Goal: Task Accomplishment & Management: Complete application form

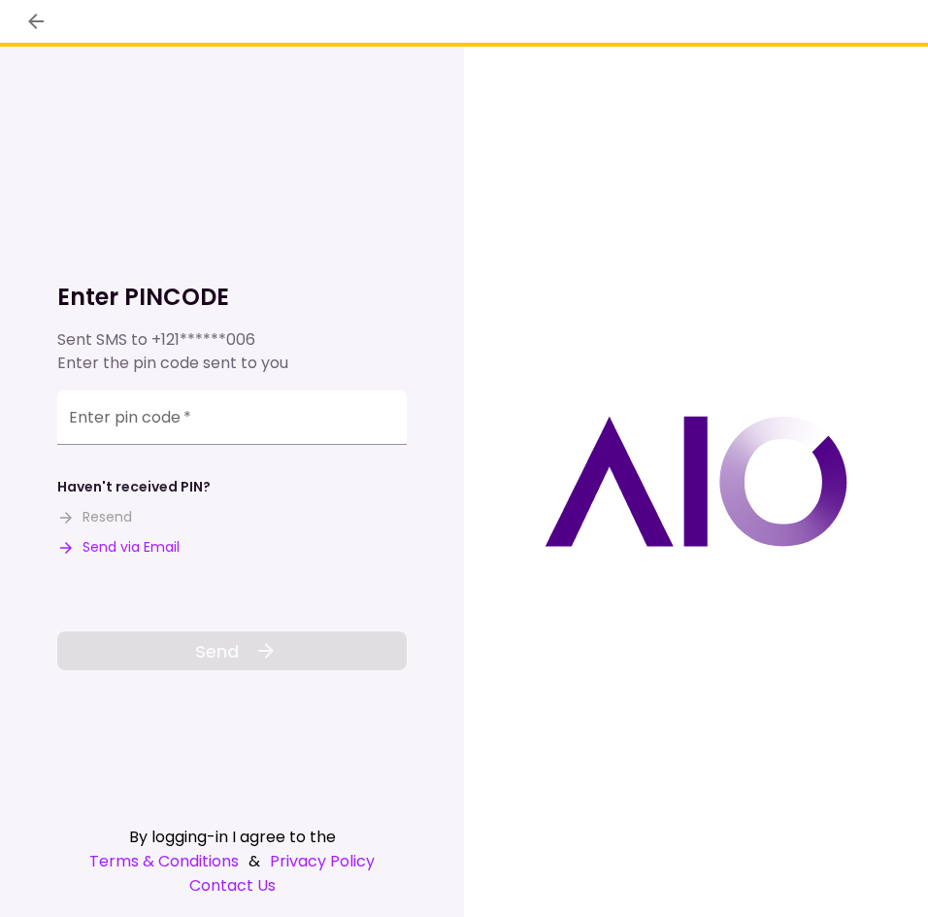
drag, startPoint x: 141, startPoint y: 550, endPoint x: 136, endPoint y: 466, distance: 83.6
click at [140, 549] on button "Send via Email" at bounding box center [118, 547] width 122 height 20
click at [252, 425] on input "Enter pin code   *" at bounding box center [232, 417] width 350 height 54
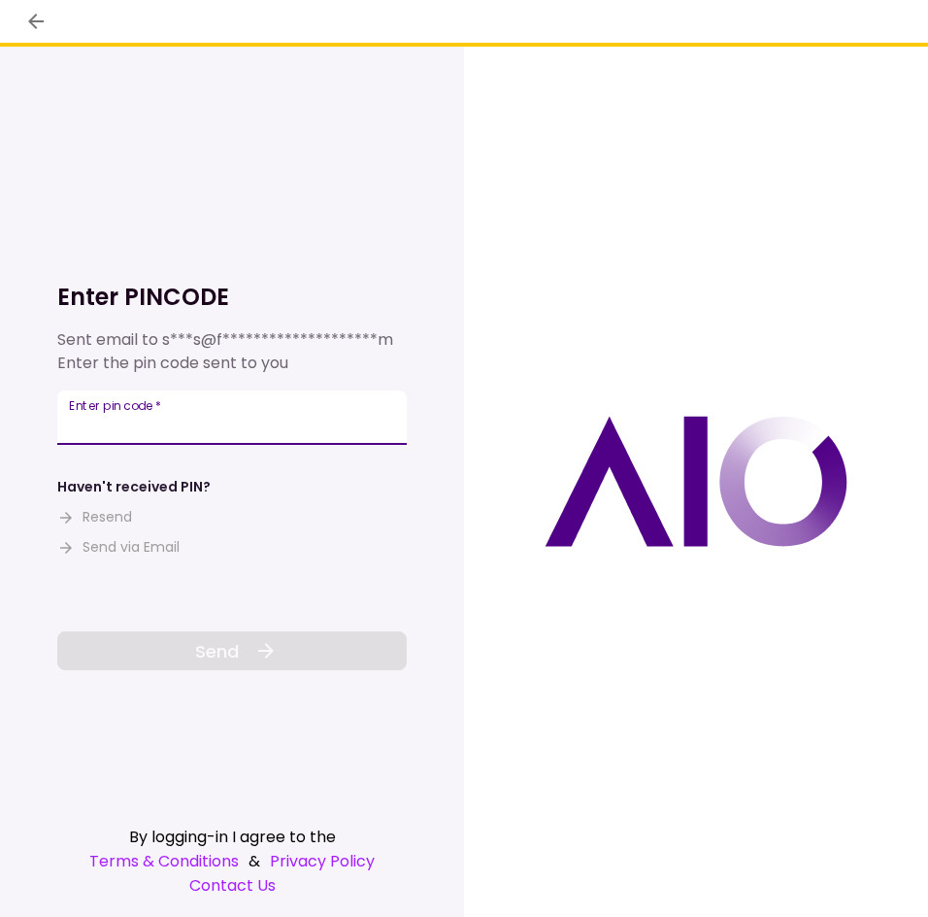
paste input "******"
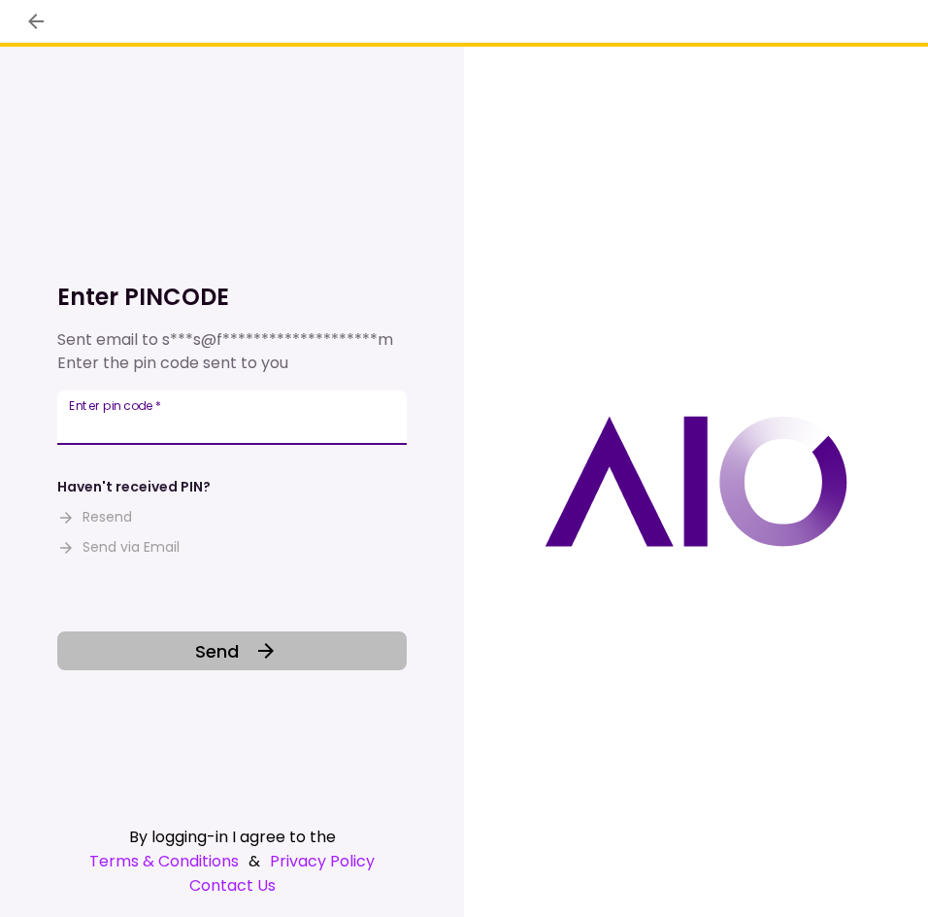
type input "******"
click at [256, 639] on icon at bounding box center [265, 650] width 23 height 23
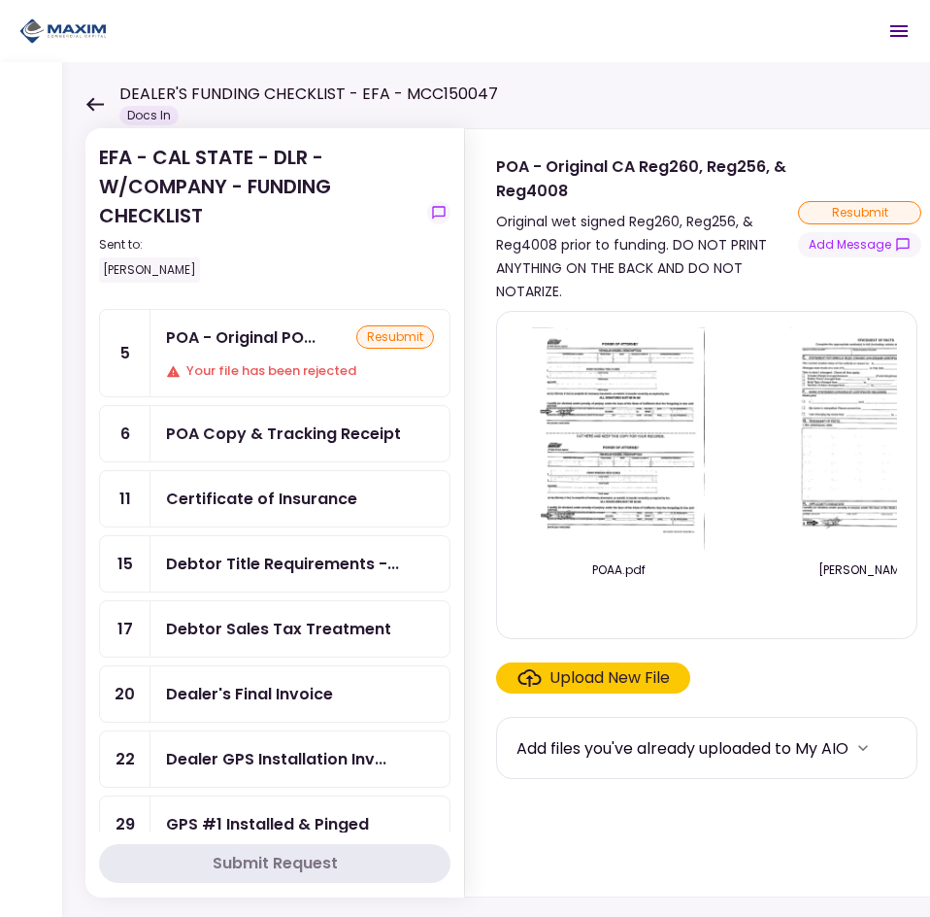
scroll to position [97, 0]
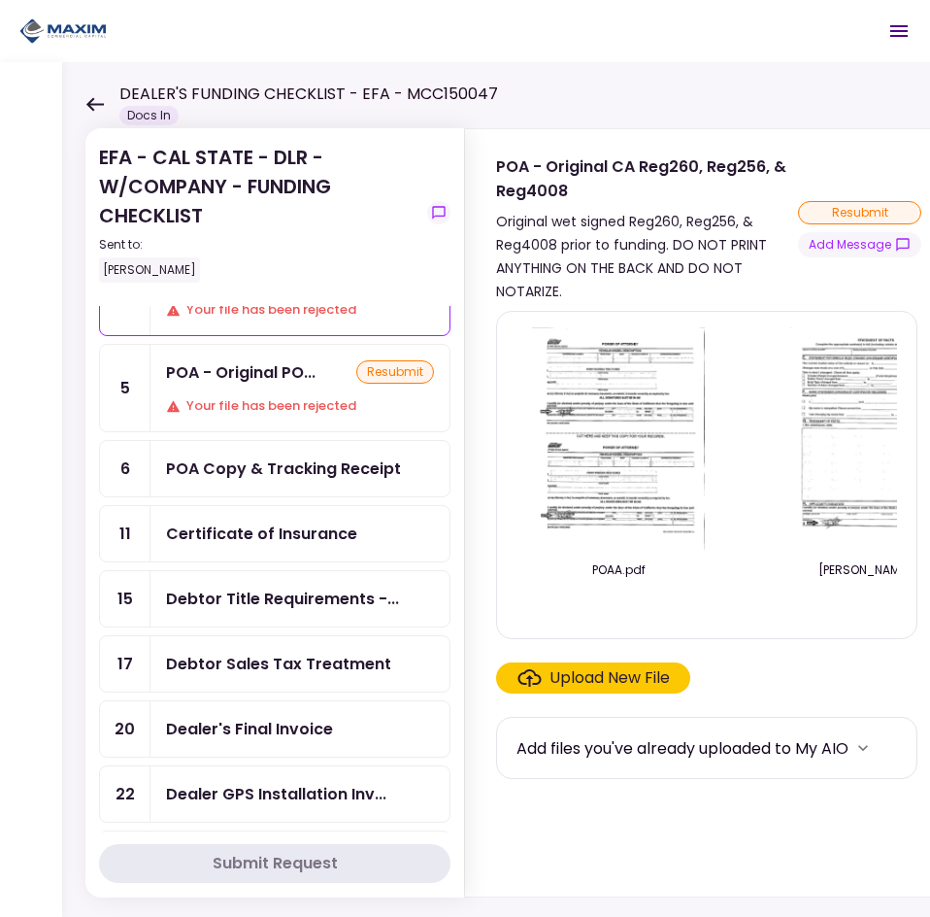
click at [330, 471] on div "POA Copy & Tracking Receipt" at bounding box center [283, 468] width 235 height 24
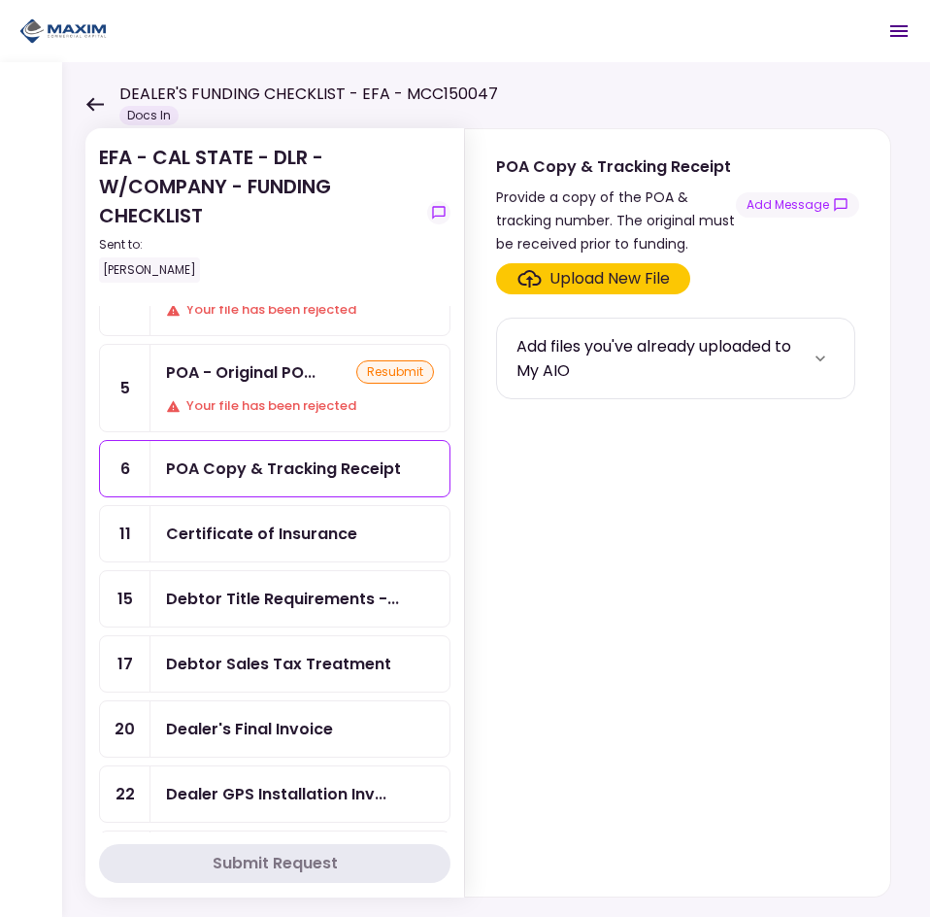
click at [566, 279] on div "Upload New File" at bounding box center [610, 278] width 120 height 23
click at [0, 0] on input "Upload New File" at bounding box center [0, 0] width 0 height 0
click at [633, 358] on div "Add files you've already uploaded to My AIO" at bounding box center [661, 358] width 289 height 49
click at [817, 360] on icon "more" at bounding box center [821, 358] width 10 height 6
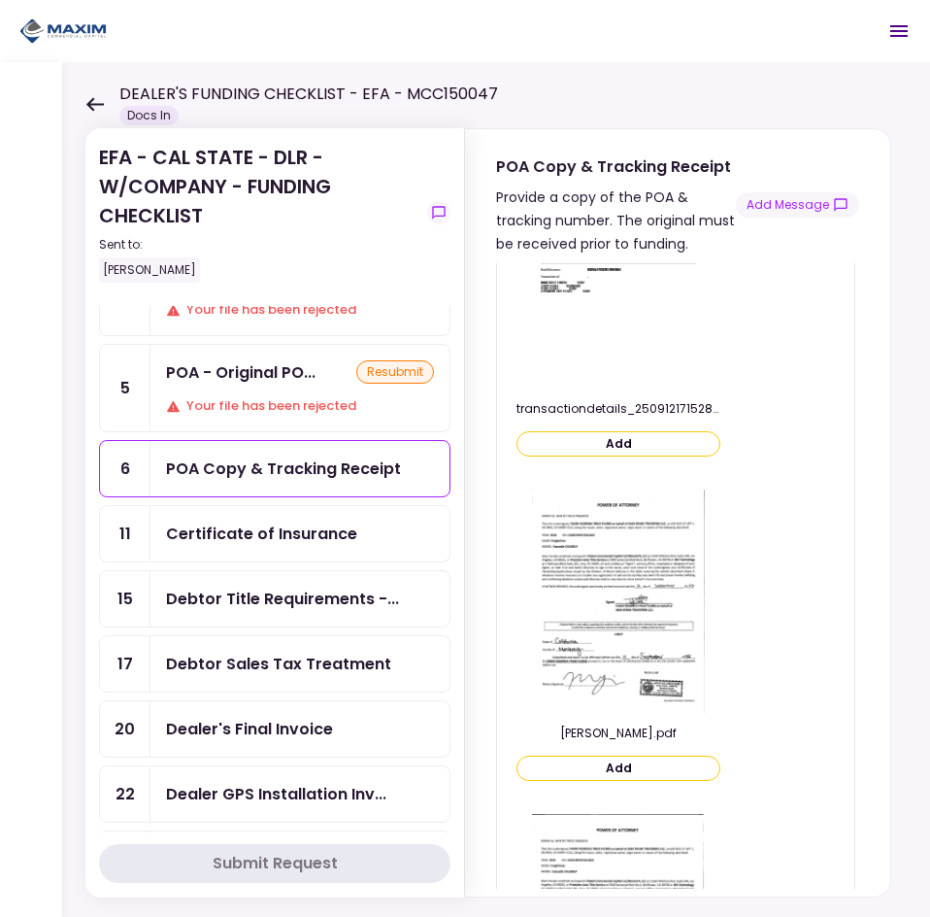
scroll to position [2233, 0]
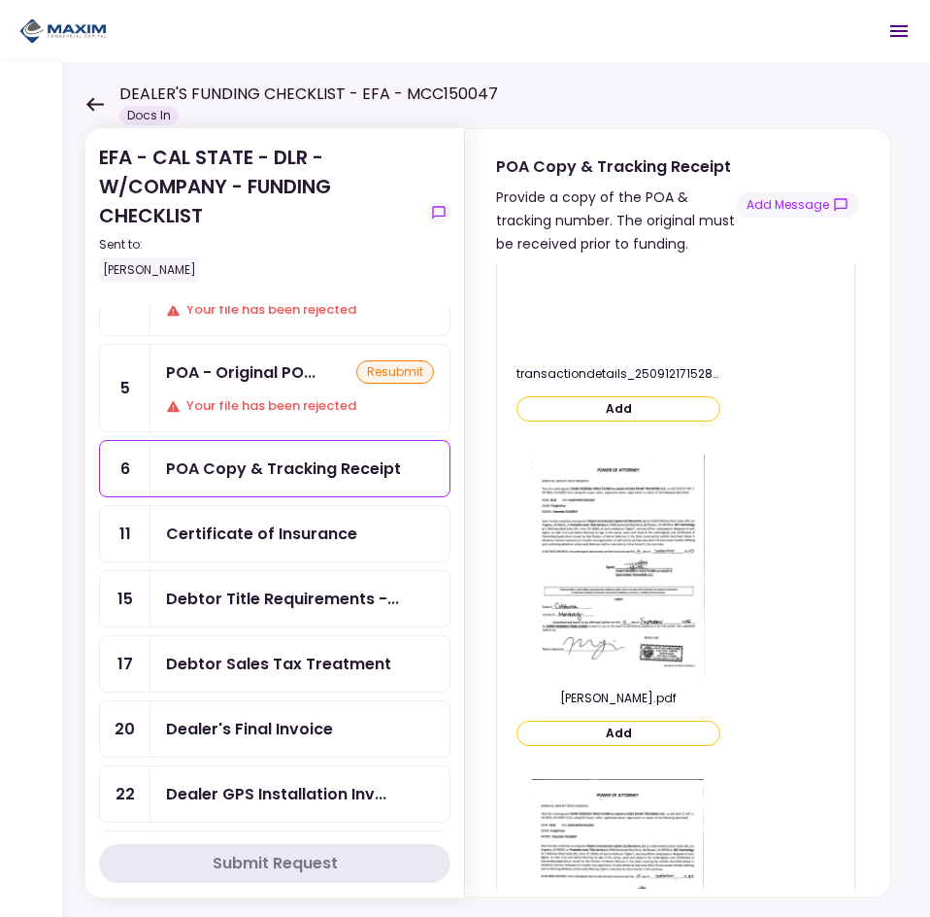
click at [658, 724] on button "Add" at bounding box center [619, 732] width 204 height 25
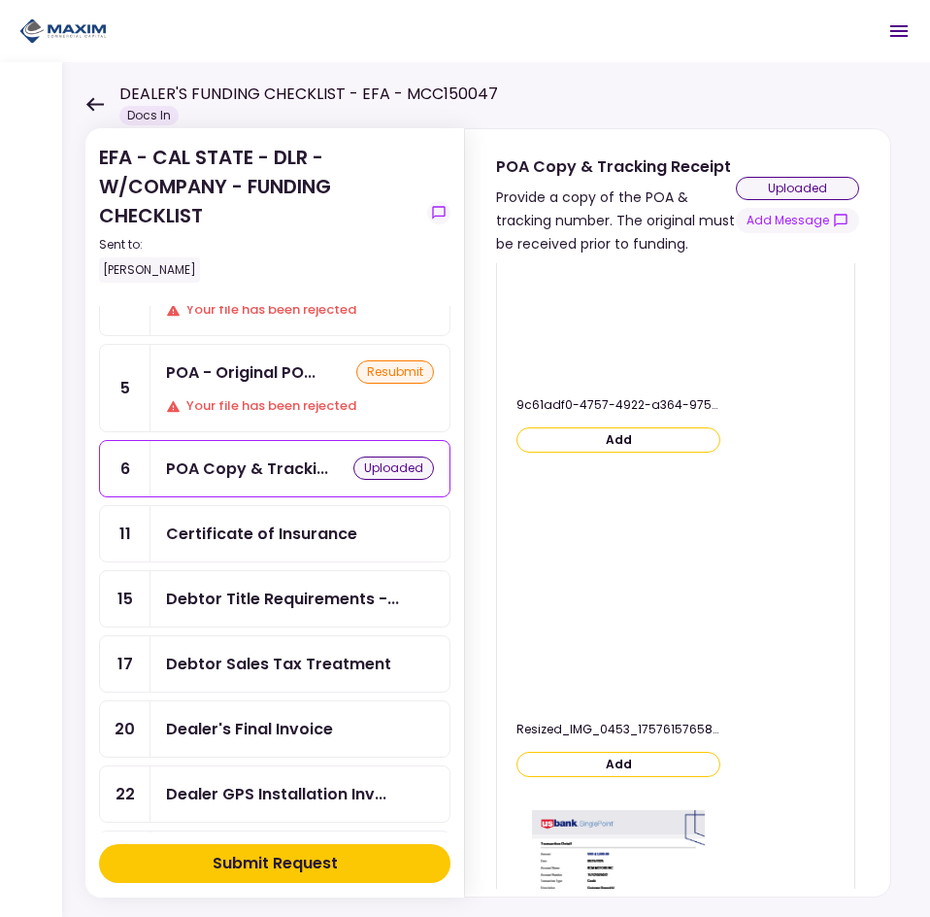
scroll to position [1225, 0]
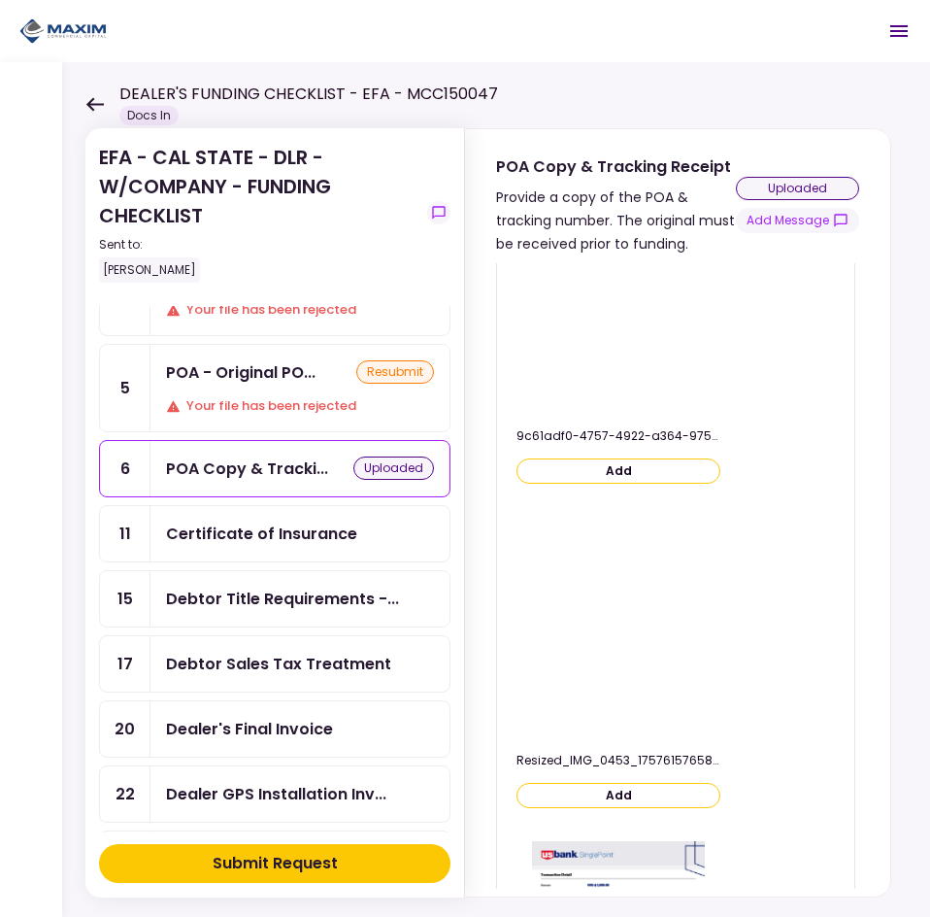
click at [816, 187] on div "uploaded" at bounding box center [797, 188] width 123 height 23
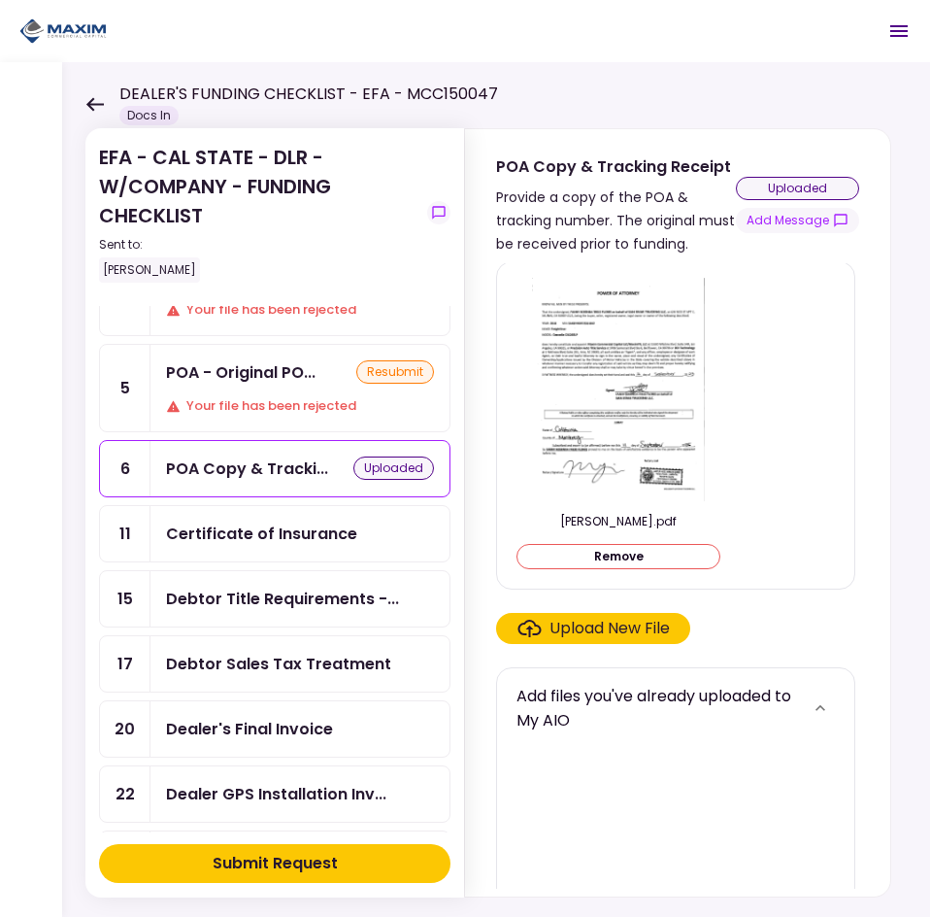
scroll to position [0, 0]
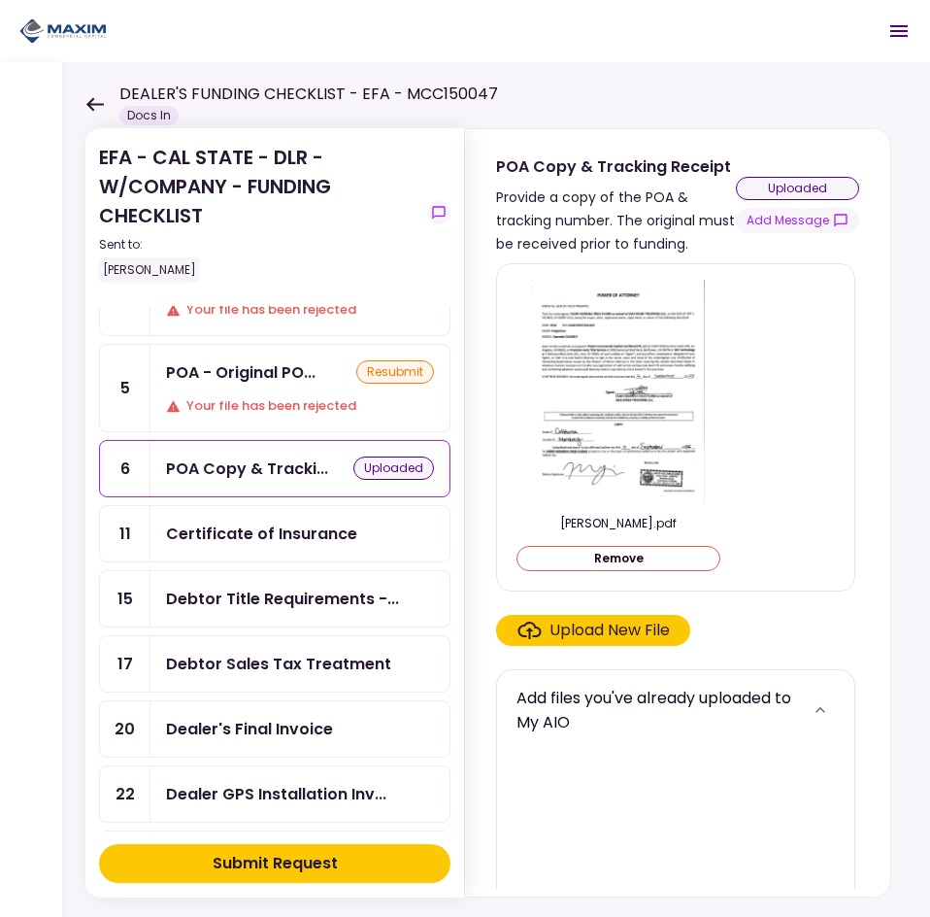
click at [640, 444] on img at bounding box center [618, 391] width 173 height 223
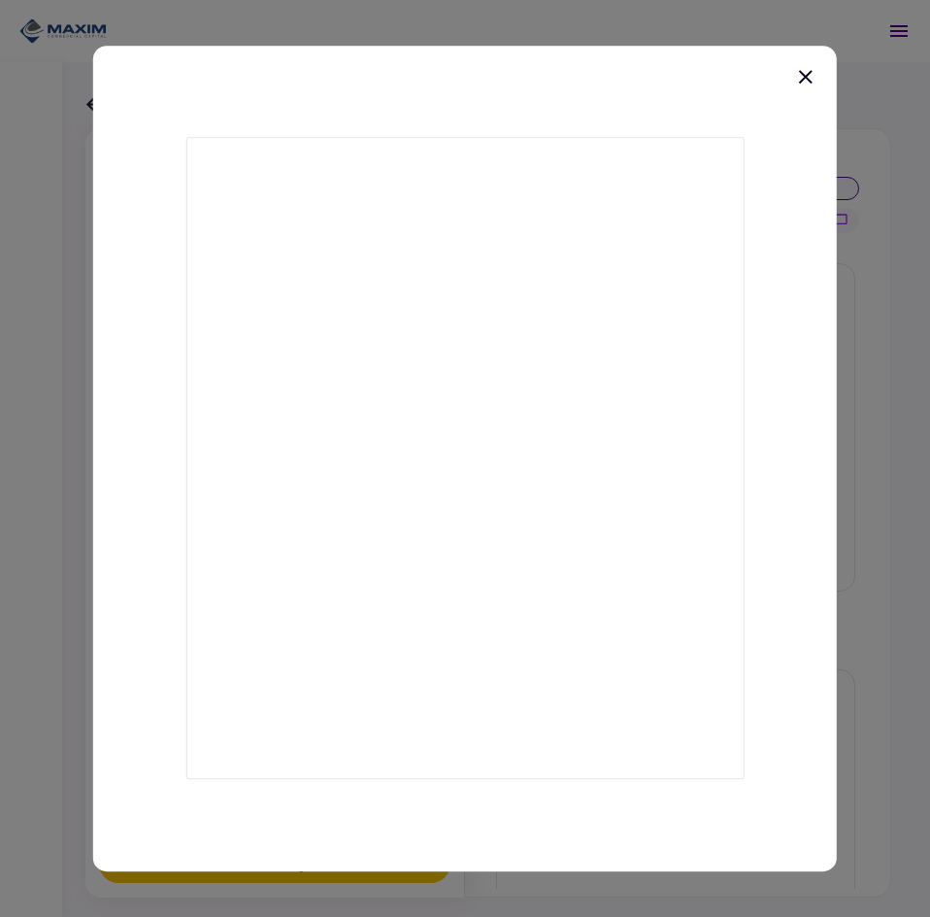
click at [800, 78] on icon at bounding box center [805, 76] width 23 height 23
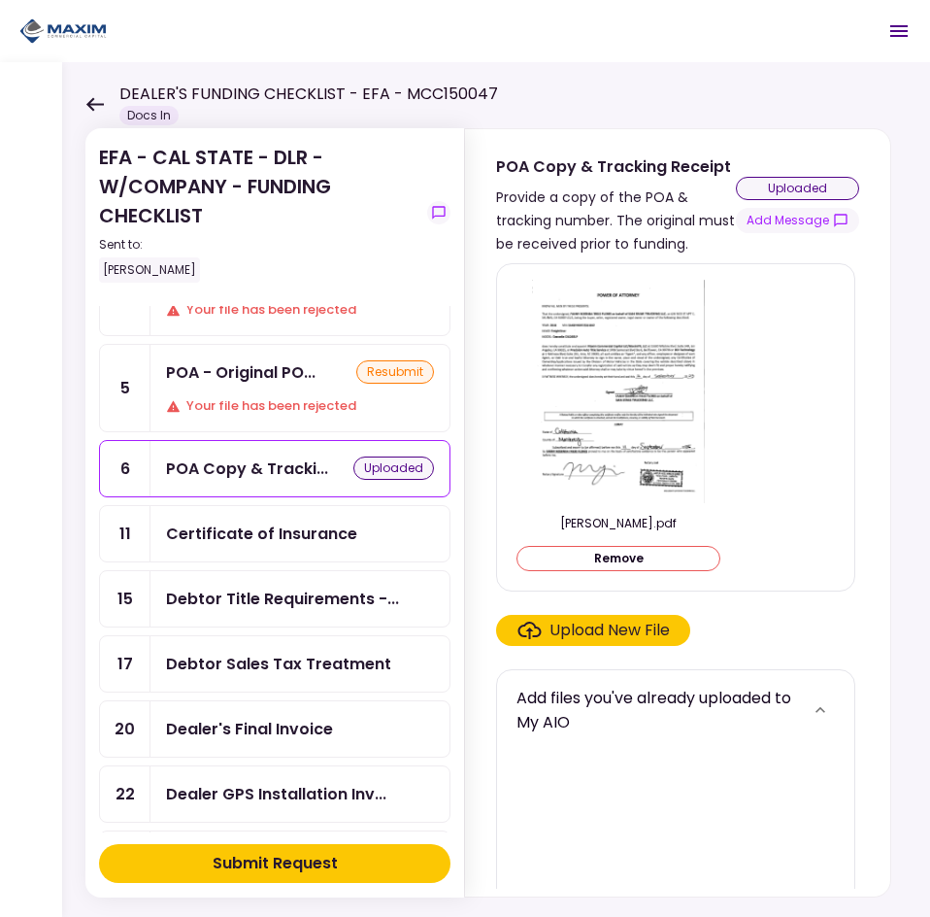
click at [625, 633] on div "Upload New File" at bounding box center [610, 630] width 120 height 23
click at [0, 0] on input "Upload New File" at bounding box center [0, 0] width 0 height 0
click at [577, 620] on div "Upload New File" at bounding box center [610, 630] width 120 height 23
click at [0, 0] on input "Upload New File" at bounding box center [0, 0] width 0 height 0
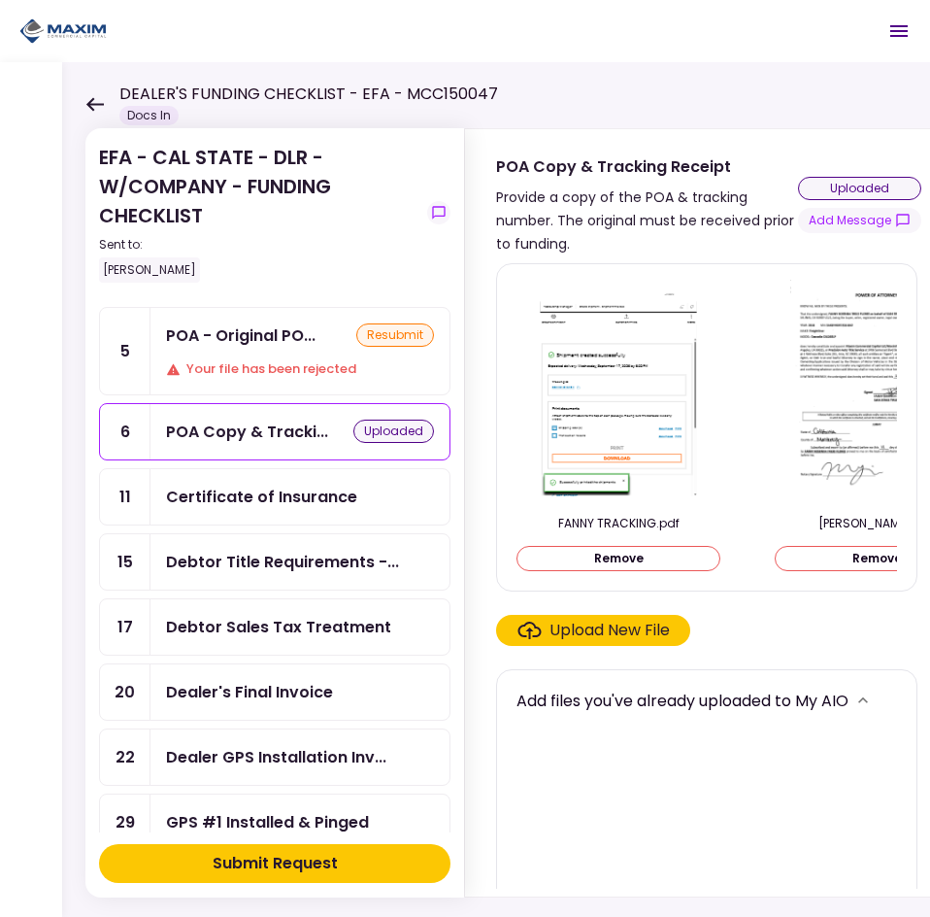
scroll to position [194, 0]
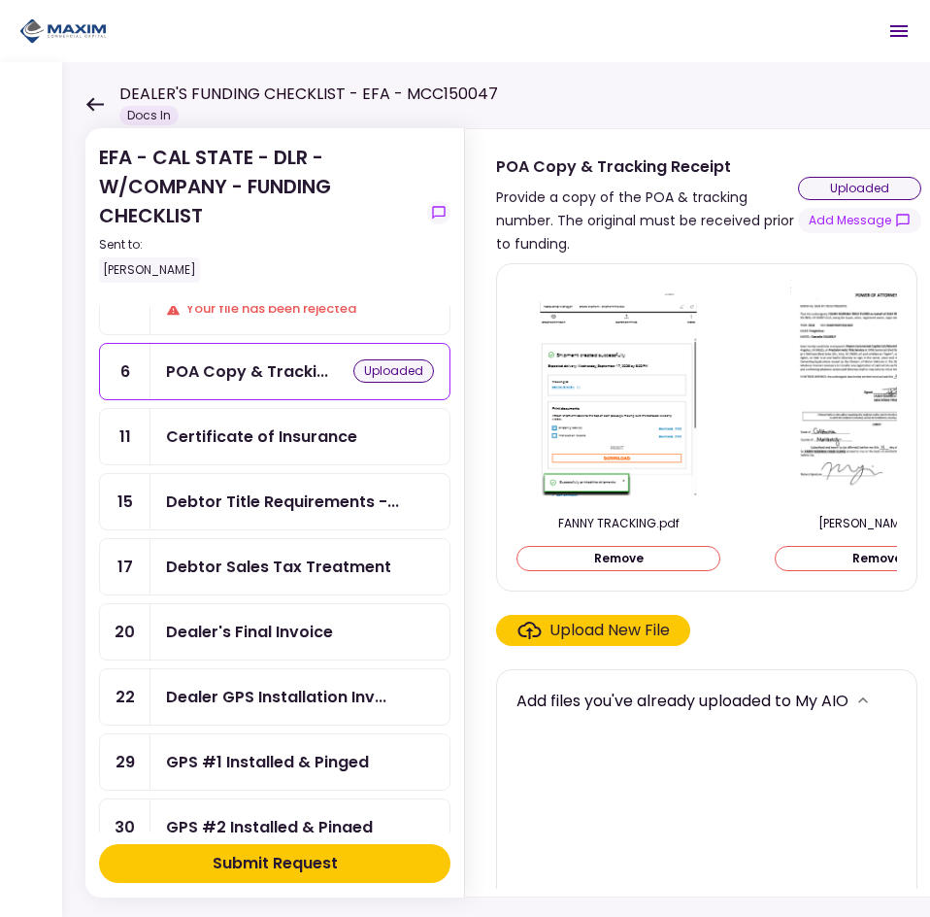
click at [286, 858] on div "Submit Request" at bounding box center [275, 863] width 125 height 23
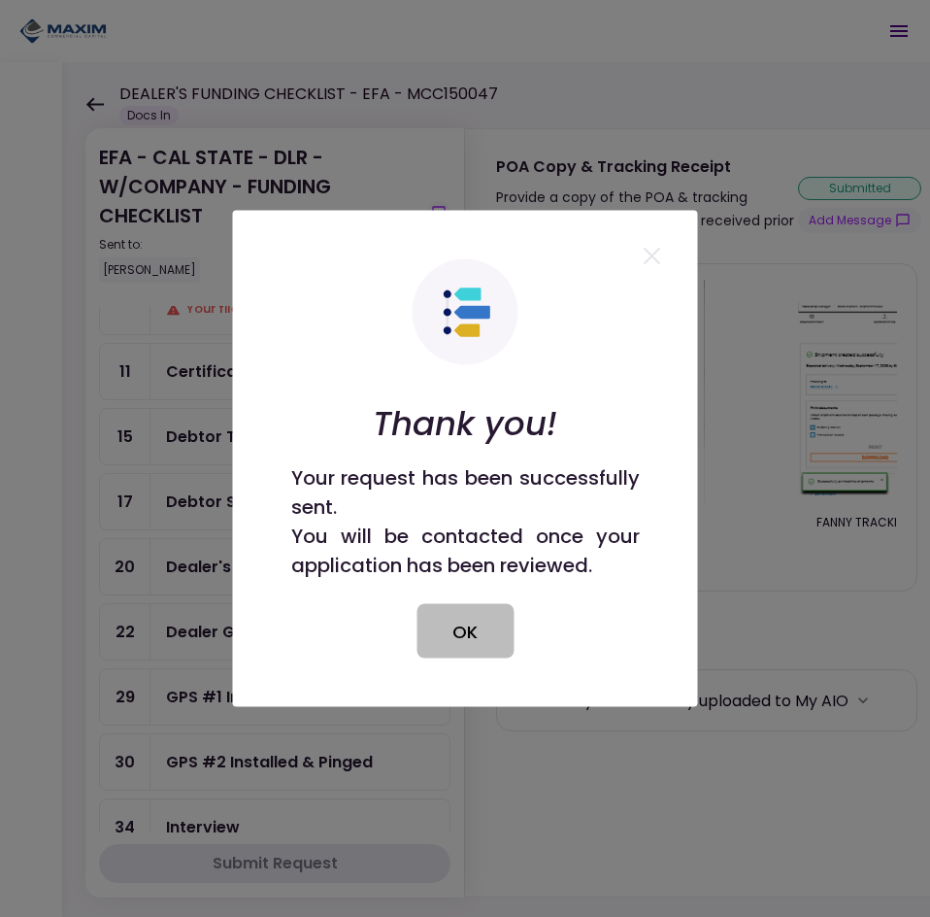
click at [480, 635] on button "OK" at bounding box center [465, 631] width 97 height 54
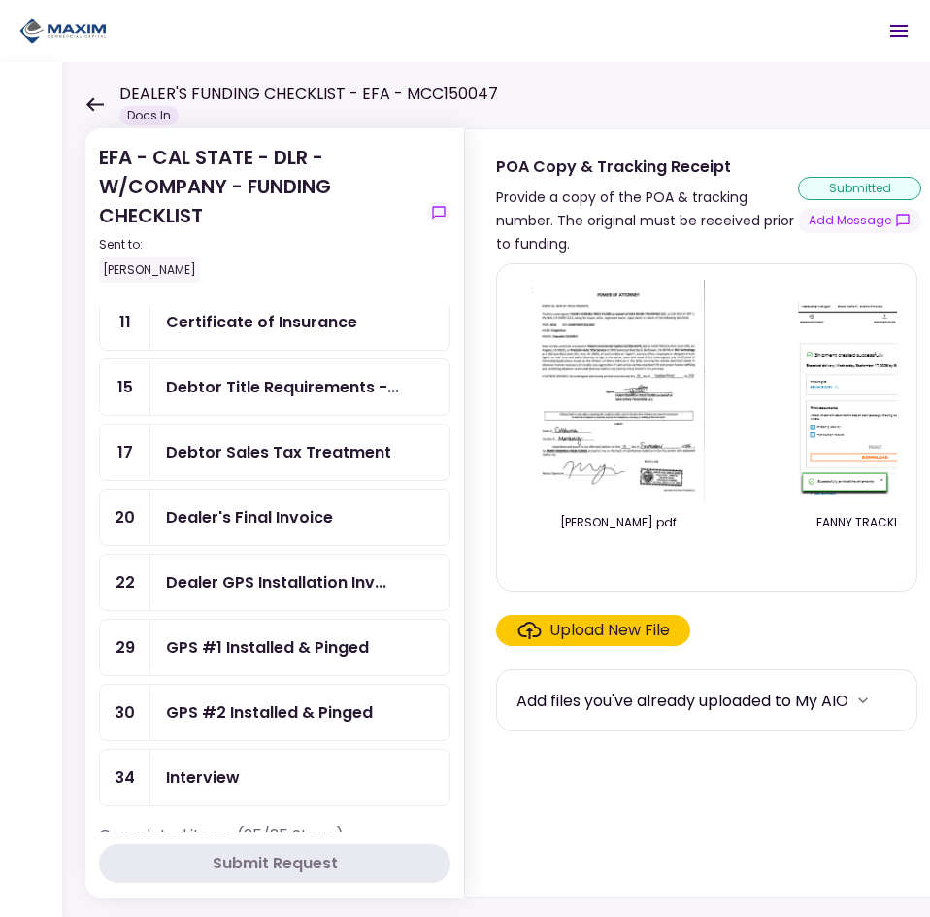
scroll to position [291, 0]
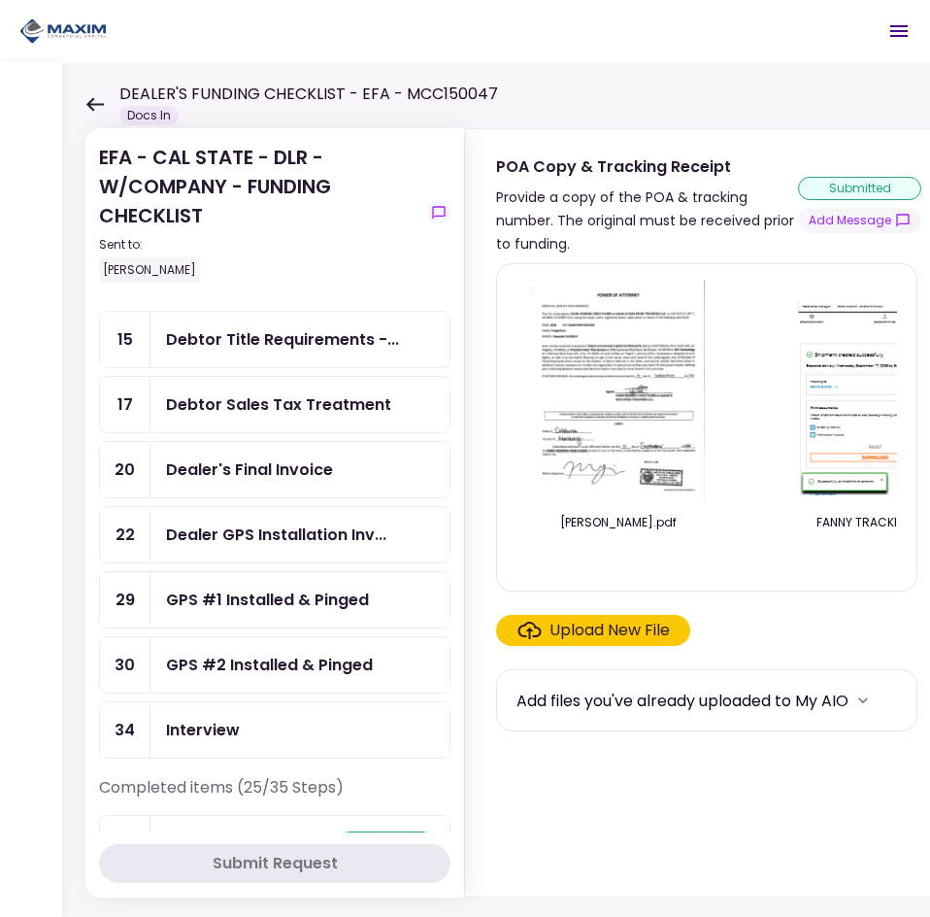
click at [281, 481] on div "Dealer's Final Invoice" at bounding box center [249, 469] width 167 height 24
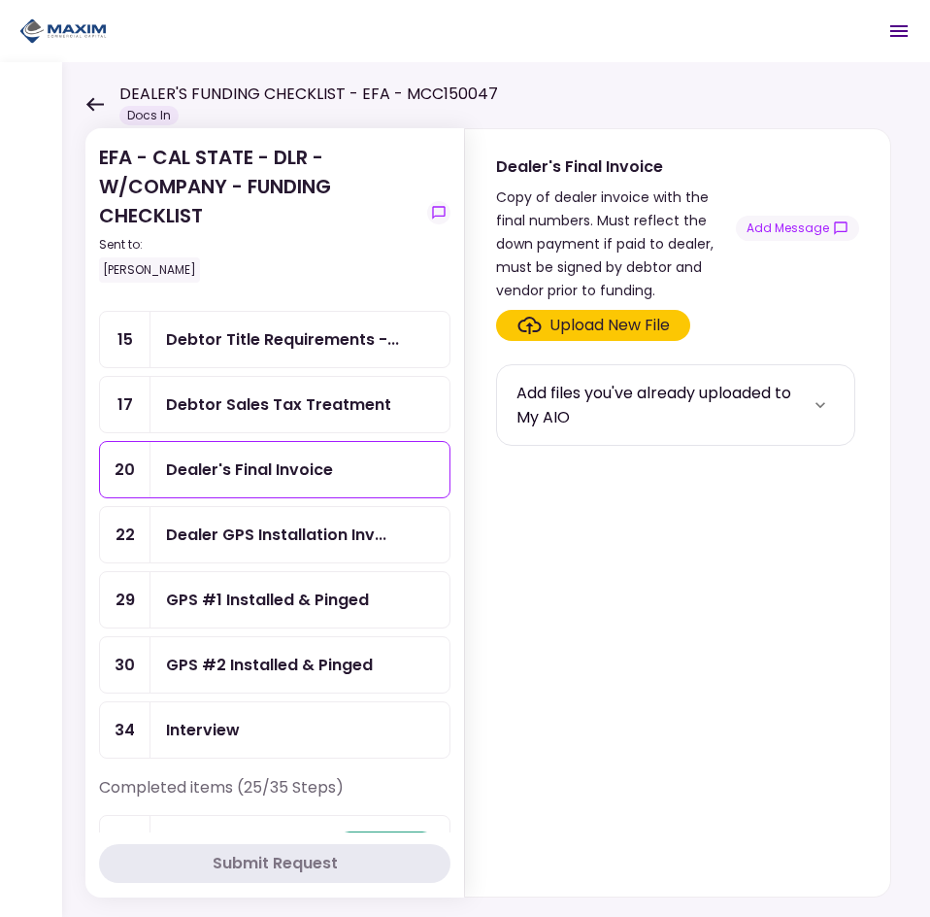
click at [577, 322] on div "Upload New File" at bounding box center [610, 325] width 120 height 23
click at [0, 0] on input "Upload New File" at bounding box center [0, 0] width 0 height 0
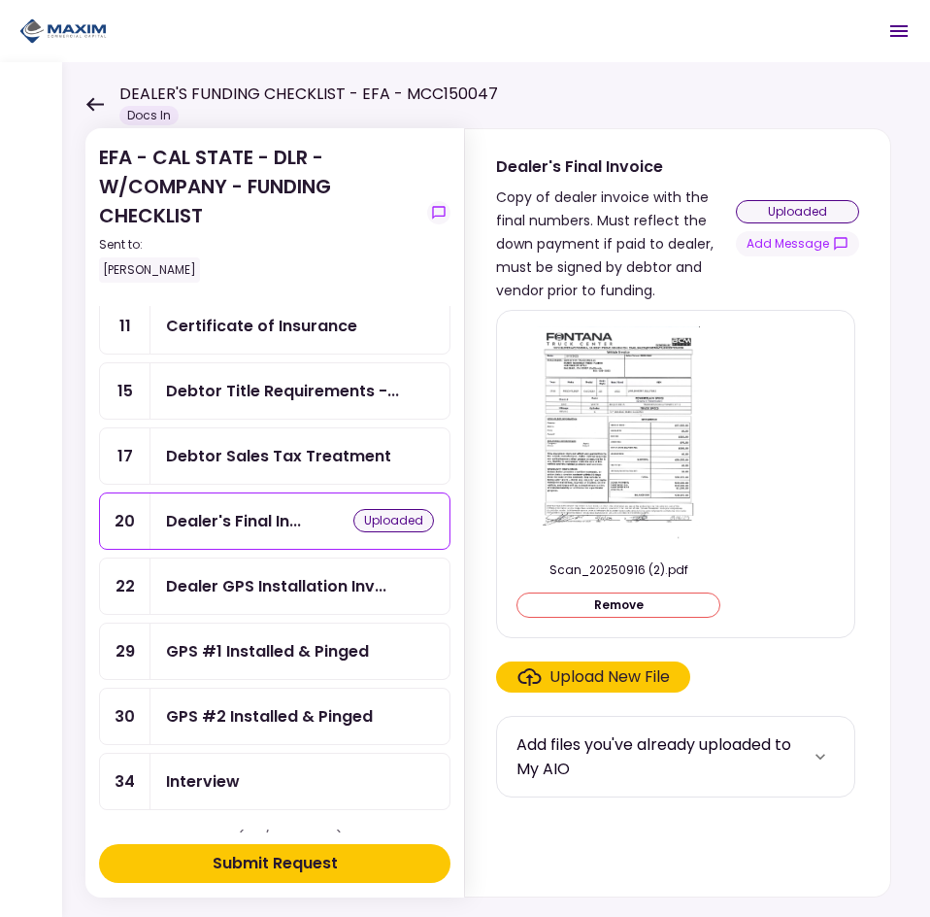
scroll to position [194, 0]
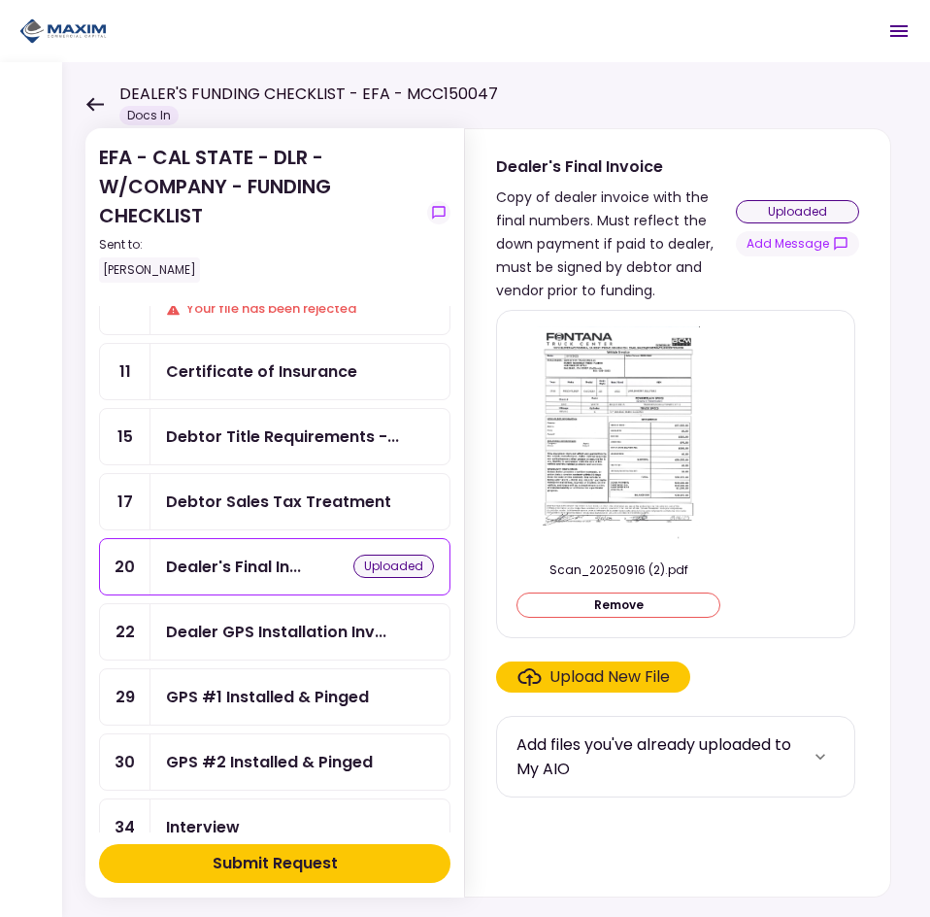
click at [334, 859] on div "Submit Request" at bounding box center [275, 863] width 125 height 23
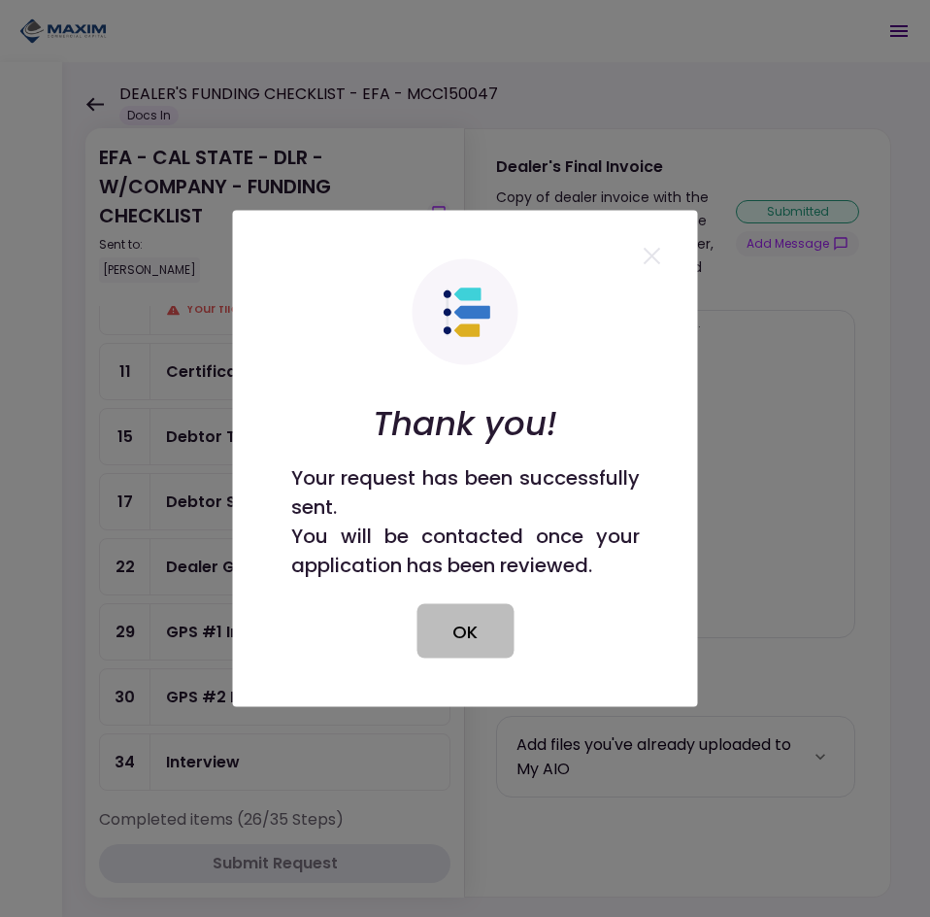
click at [448, 636] on button "OK" at bounding box center [465, 631] width 97 height 54
